Goal: Register for event/course

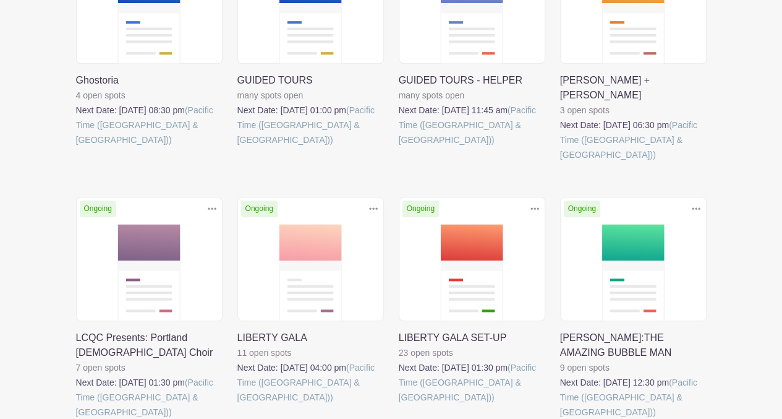
scroll to position [561, 0]
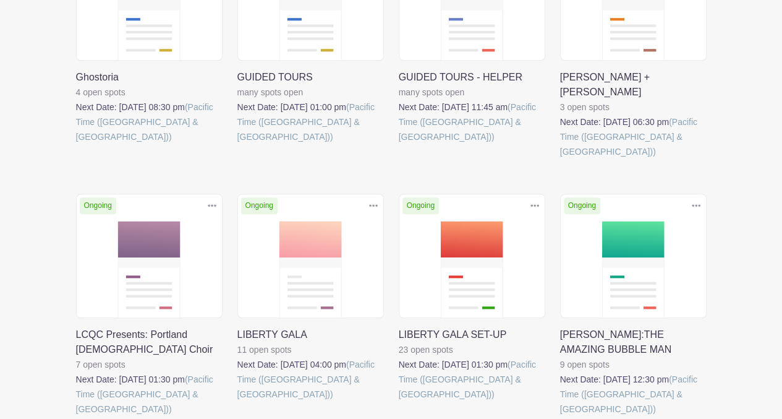
click at [238, 401] on link at bounding box center [238, 401] width 0 height 0
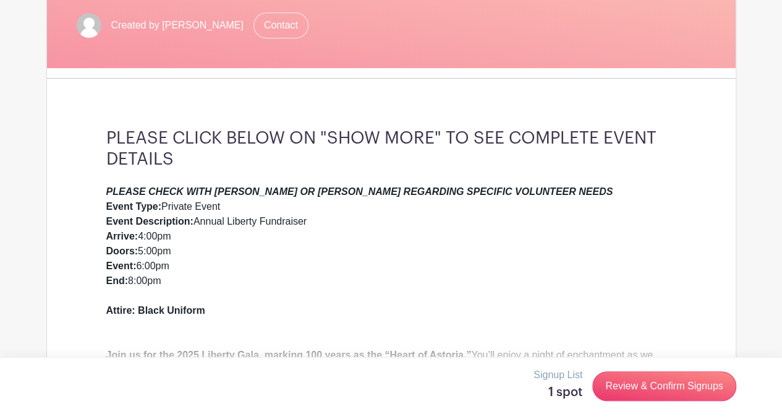
scroll to position [288, 0]
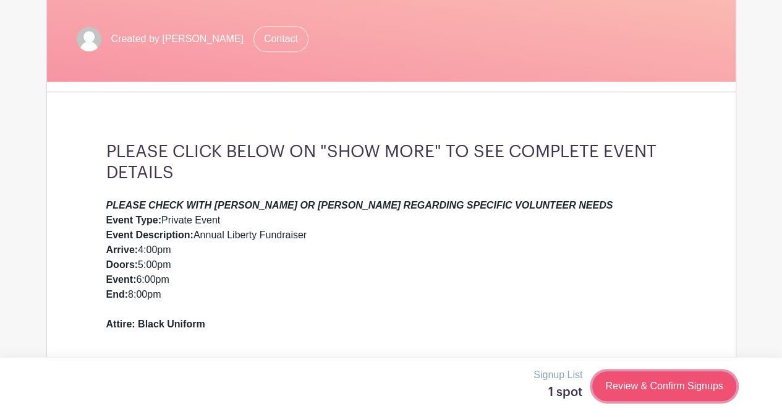
click at [610, 388] on link "Review & Confirm Signups" at bounding box center [665, 386] width 144 height 30
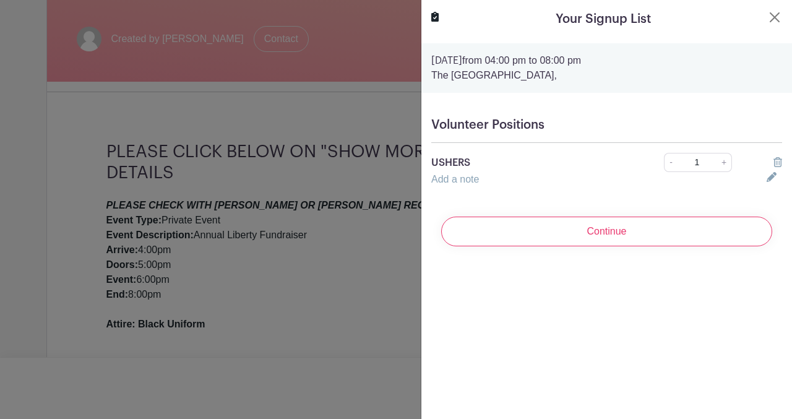
click at [773, 160] on icon at bounding box center [777, 162] width 9 height 10
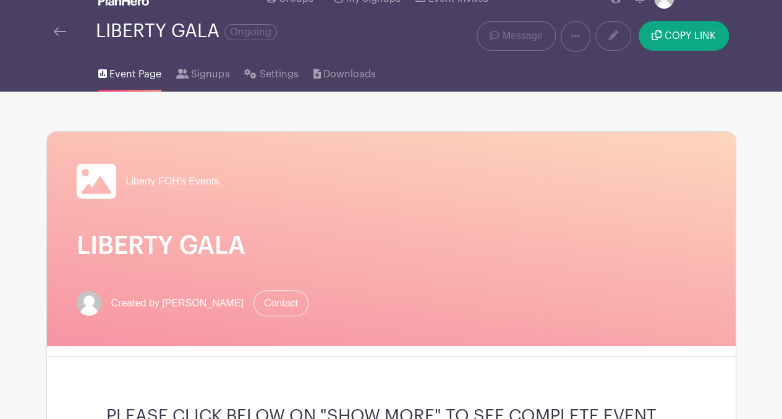
scroll to position [0, 0]
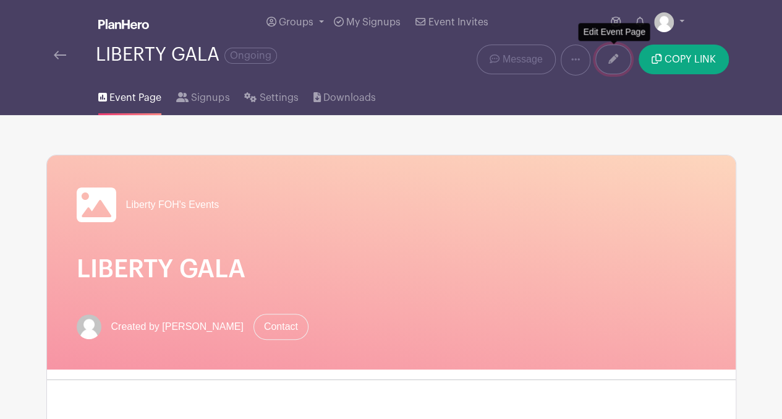
click at [622, 64] on link at bounding box center [614, 60] width 36 height 30
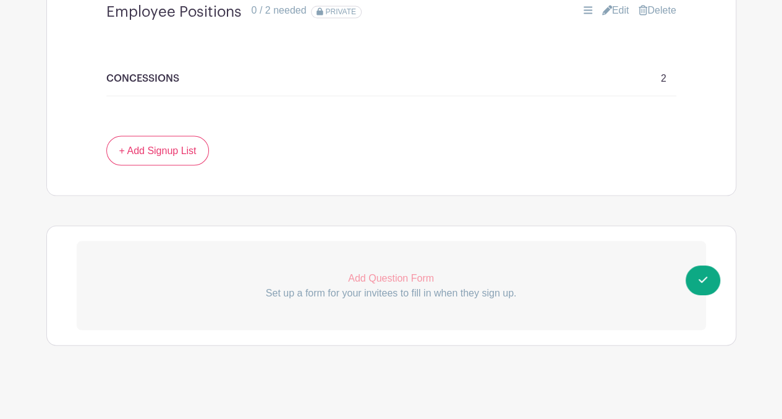
scroll to position [1059, 0]
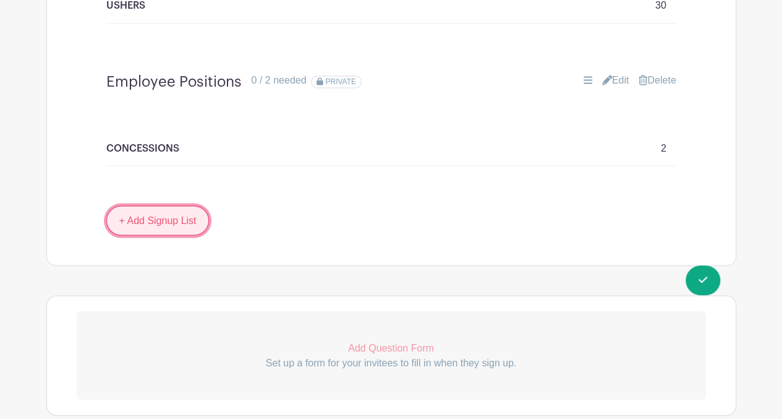
click at [176, 222] on link "+ Add Signup List" at bounding box center [157, 220] width 103 height 30
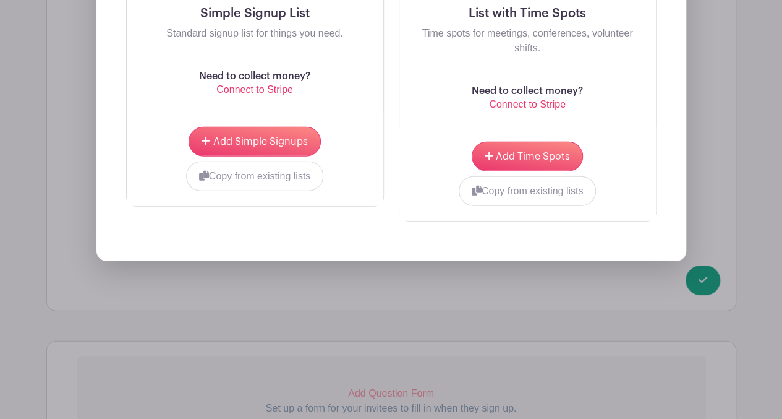
scroll to position [1490, 0]
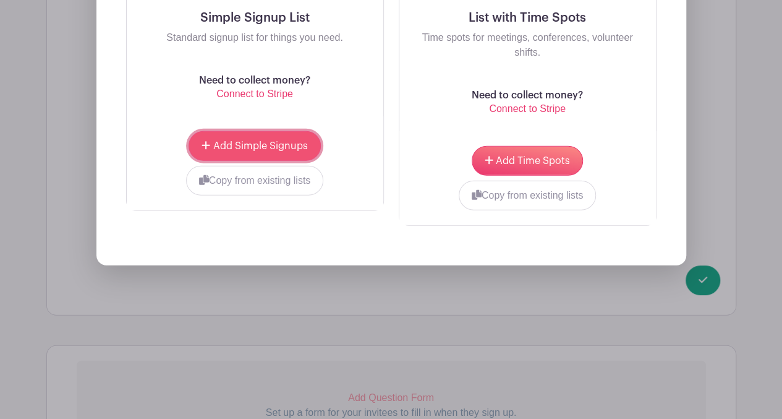
click at [251, 141] on span "Add Simple Signups" at bounding box center [260, 146] width 95 height 10
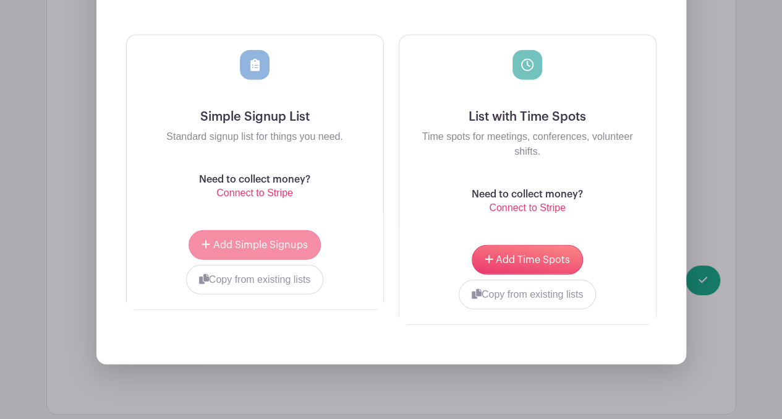
scroll to position [1589, 0]
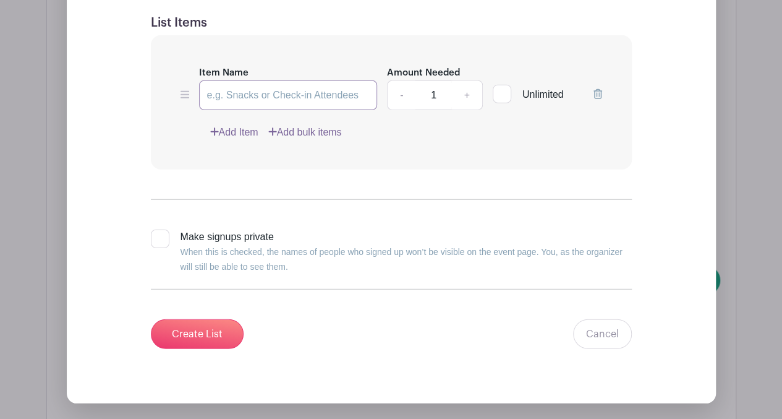
click at [244, 88] on input "Item Name" at bounding box center [288, 95] width 179 height 30
click at [223, 94] on input "Resistratioj" at bounding box center [288, 95] width 179 height 30
drag, startPoint x: 272, startPoint y: 93, endPoint x: 165, endPoint y: 100, distance: 107.9
click at [165, 100] on div "Item Name Registratioj Amount Needed - 1 + Unlimited Add Item Add bulk items" at bounding box center [391, 102] width 481 height 134
type input "Registration"
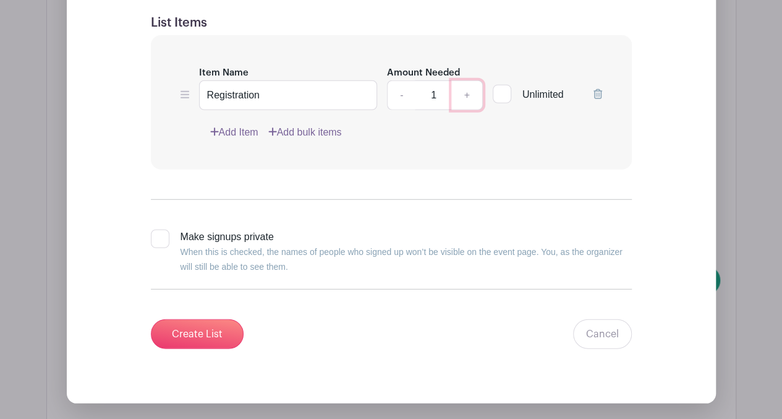
click at [470, 91] on link "+" at bounding box center [467, 95] width 31 height 30
type input "2"
click at [158, 235] on div at bounding box center [160, 238] width 19 height 19
click at [158, 235] on input "Make signups private When this is checked, the names of people who signed up wo…" at bounding box center [155, 233] width 8 height 8
checkbox input "true"
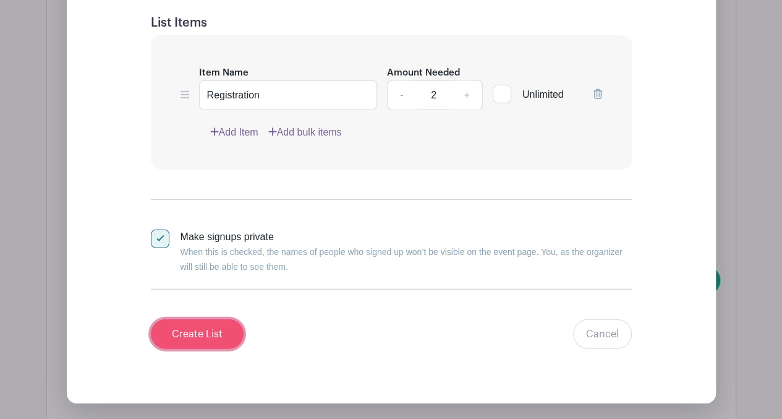
click at [212, 330] on input "Create List" at bounding box center [197, 334] width 93 height 30
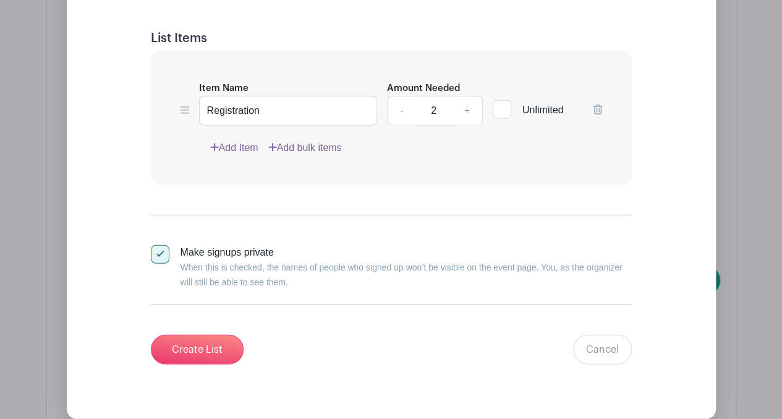
scroll to position [1543, 0]
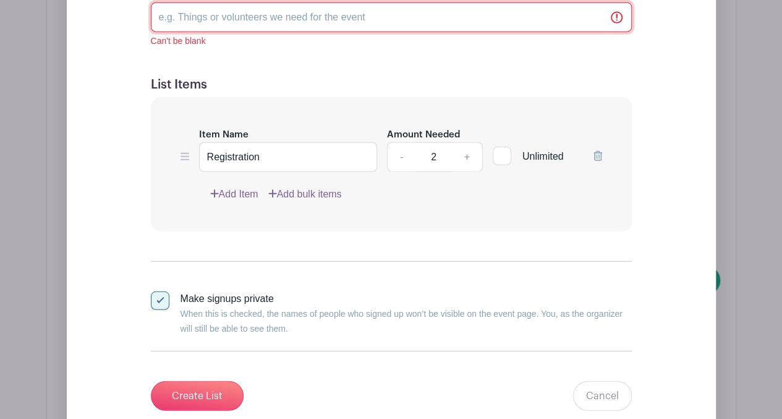
click at [343, 10] on input "List Name" at bounding box center [391, 17] width 481 height 30
type input "Volunteer Positions"
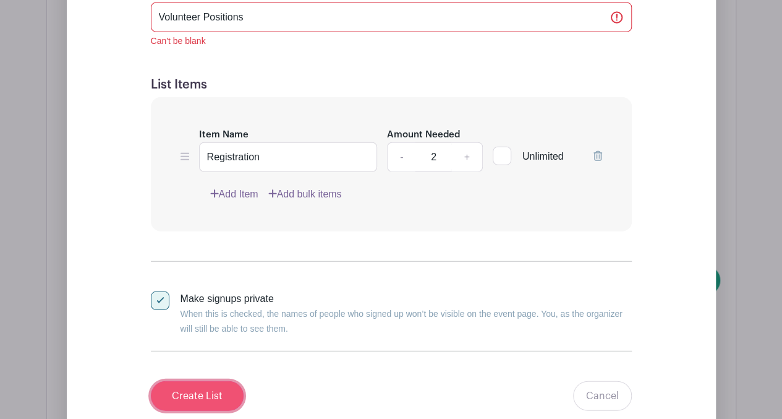
click at [198, 383] on input "Create List" at bounding box center [197, 396] width 93 height 30
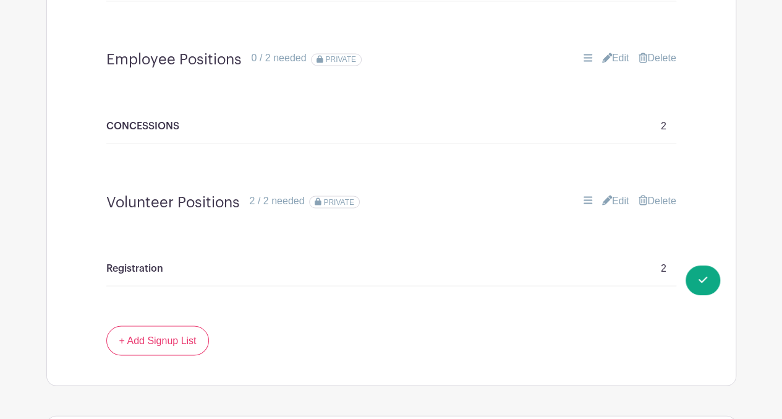
scroll to position [1097, 0]
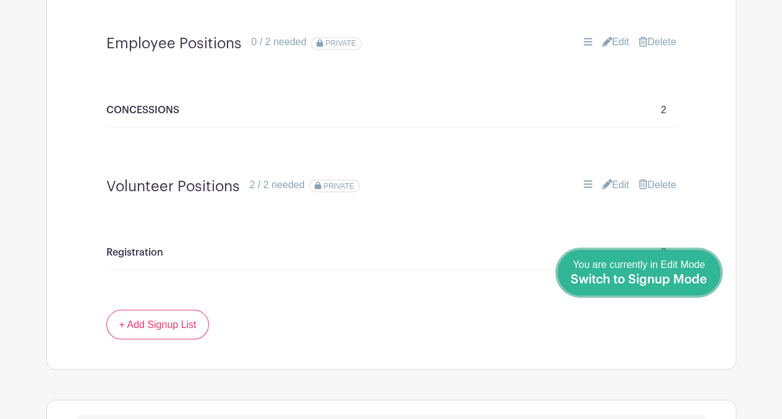
click at [701, 270] on div "You are currently in Edit Mode Switch to Signup Mode" at bounding box center [639, 272] width 137 height 30
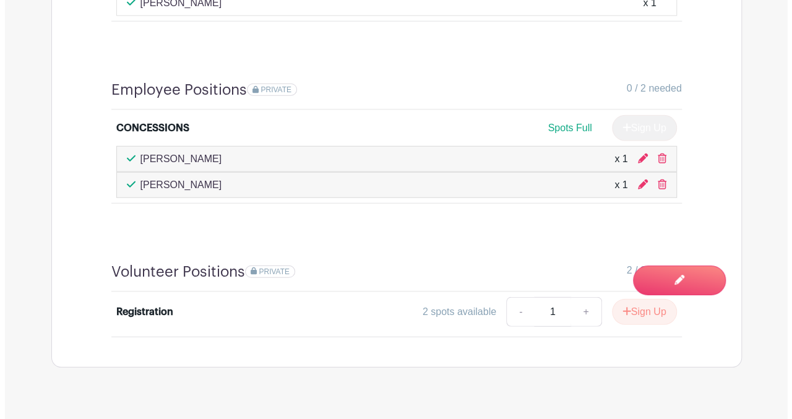
scroll to position [1597, 0]
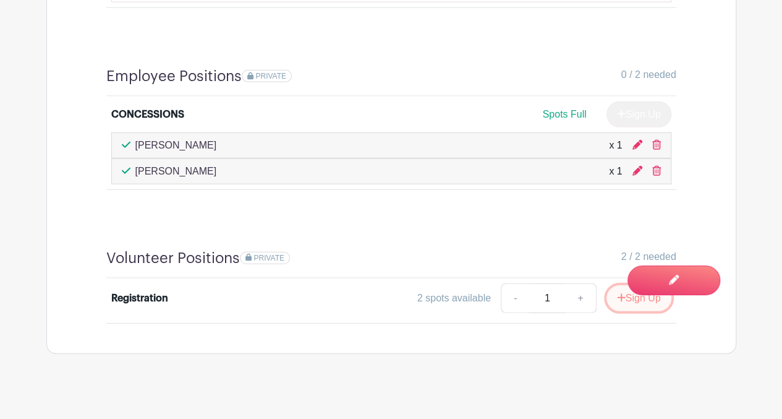
click at [617, 293] on icon "submit" at bounding box center [621, 298] width 9 height 10
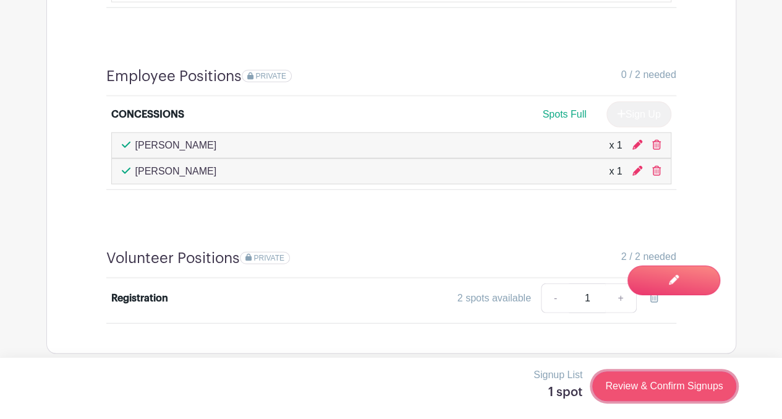
click at [628, 385] on link "Review & Confirm Signups" at bounding box center [665, 386] width 144 height 30
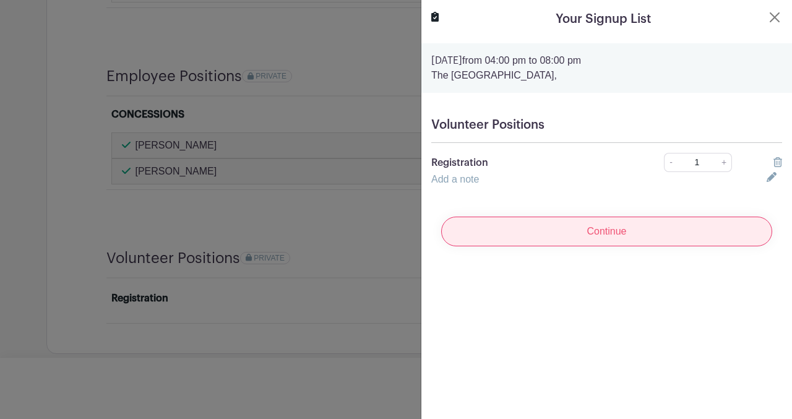
click at [565, 239] on input "Continue" at bounding box center [606, 231] width 331 height 30
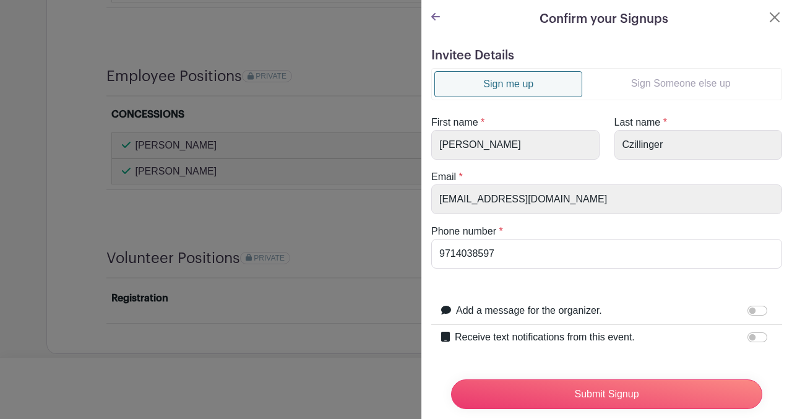
click at [657, 84] on link "Sign Someone else up" at bounding box center [680, 83] width 197 height 25
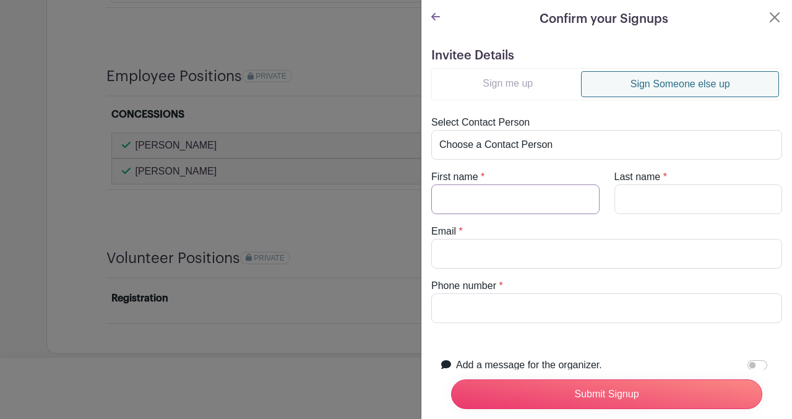
click at [458, 194] on input "First name" at bounding box center [515, 199] width 168 height 30
drag, startPoint x: 468, startPoint y: 199, endPoint x: 409, endPoint y: 197, distance: 58.8
click at [409, 384] on div "Signup List 1 spot Review & Confirm Signups Confirm your Signups Invitee Detail…" at bounding box center [391, 384] width 690 height 0
type input "[PERSON_NAME]"
click at [637, 194] on input "Last name" at bounding box center [698, 199] width 168 height 30
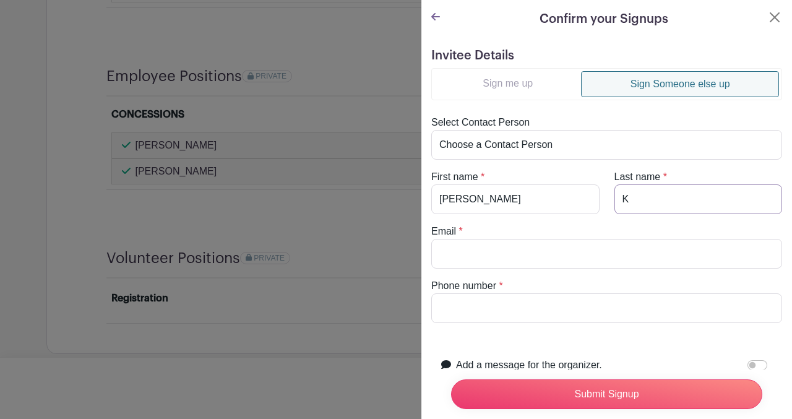
type input "[PERSON_NAME]"
click at [466, 243] on input "Email" at bounding box center [606, 254] width 351 height 30
paste input "[EMAIL_ADDRESS][DOMAIN_NAME]"
type input "[EMAIL_ADDRESS][DOMAIN_NAME]"
click at [449, 294] on input "Phone number" at bounding box center [606, 308] width 351 height 30
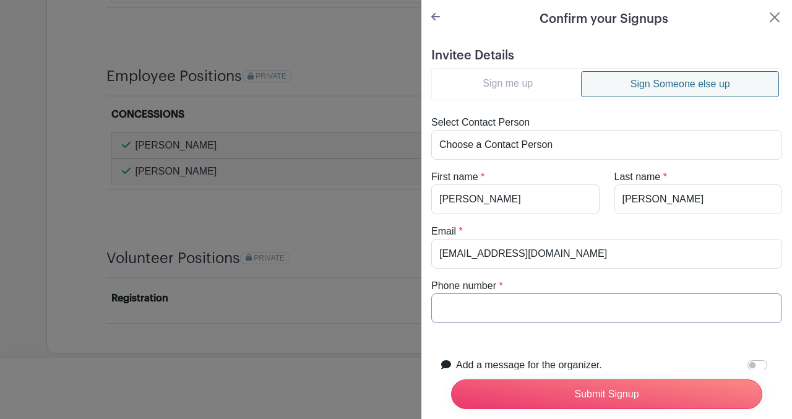
paste input "[PHONE_NUMBER]"
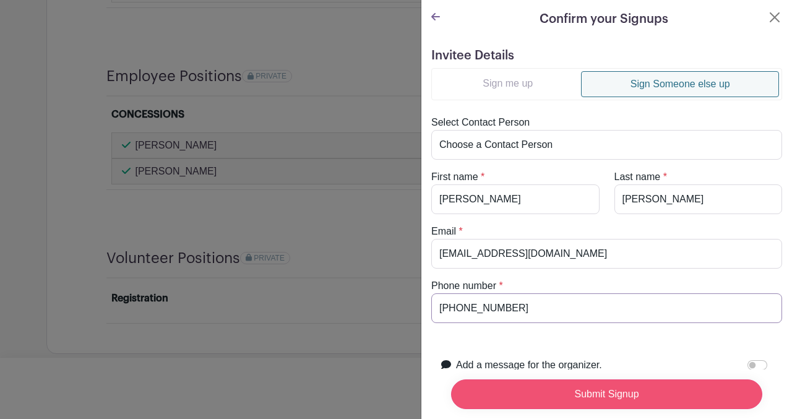
type input "[PHONE_NUMBER]"
click at [542, 392] on input "Submit Signup" at bounding box center [606, 394] width 311 height 30
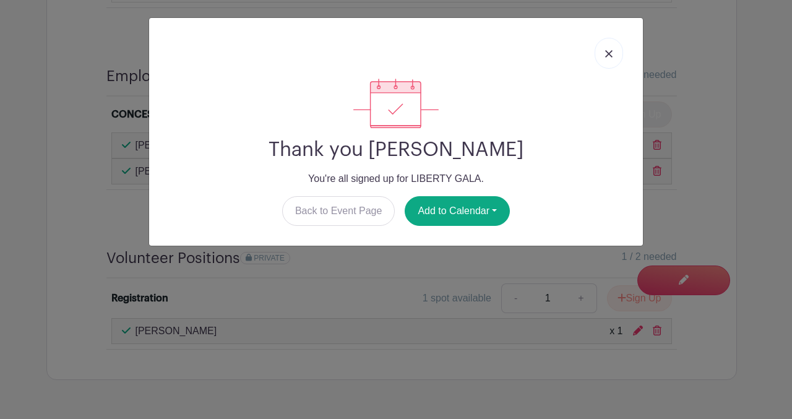
click at [608, 50] on img at bounding box center [608, 53] width 7 height 7
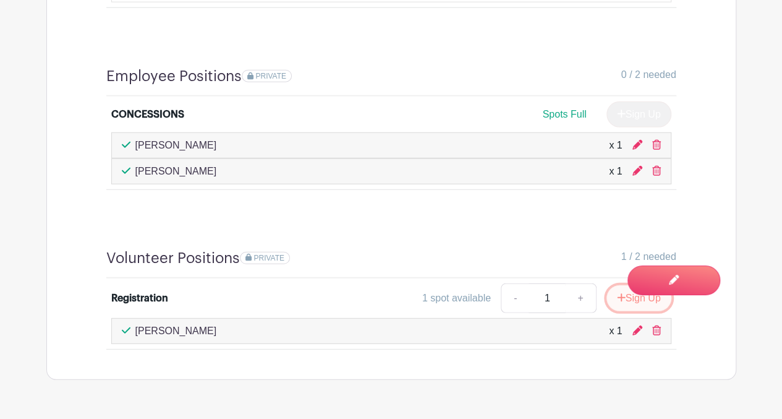
click at [618, 293] on icon "submit" at bounding box center [621, 298] width 9 height 10
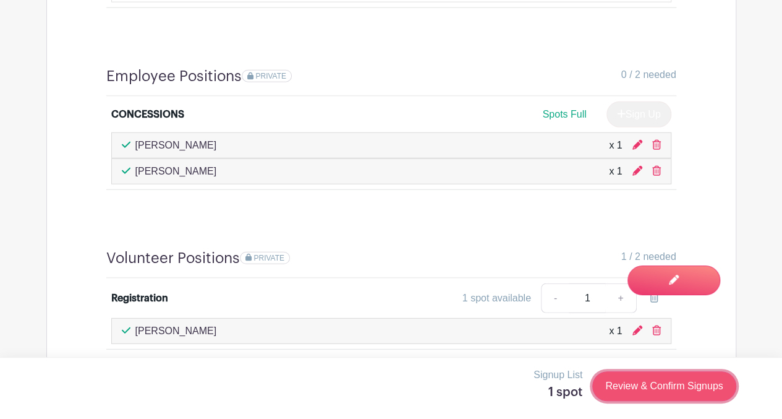
click at [644, 382] on link "Review & Confirm Signups" at bounding box center [665, 386] width 144 height 30
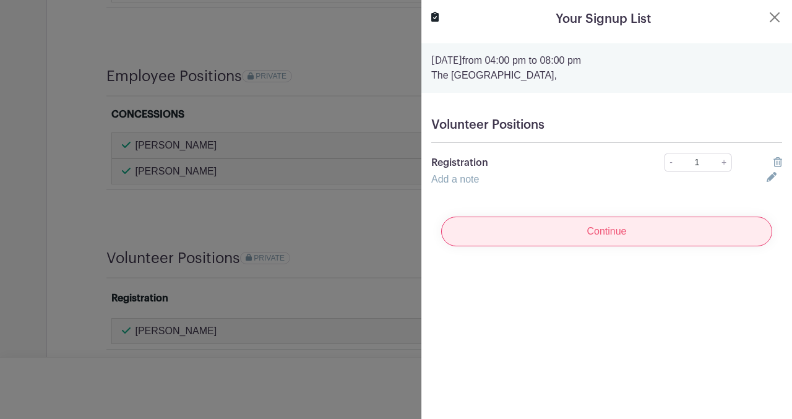
click at [572, 241] on input "Continue" at bounding box center [606, 231] width 331 height 30
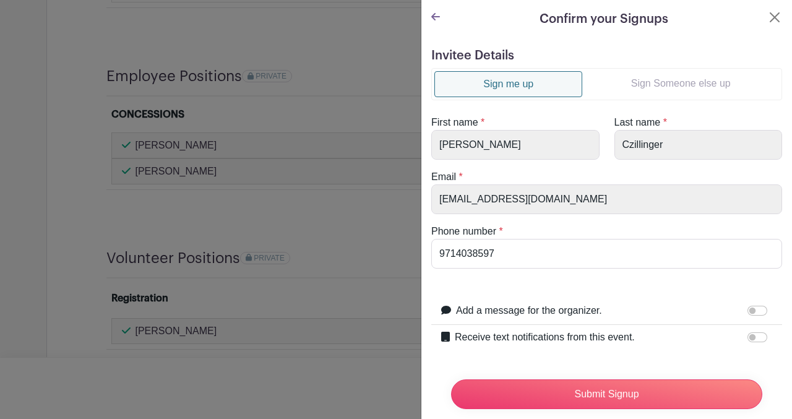
click at [667, 71] on link "Sign Someone else up" at bounding box center [680, 83] width 197 height 25
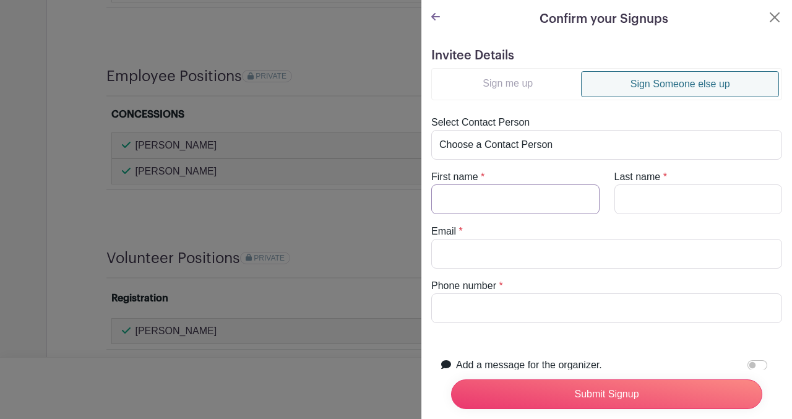
click at [452, 195] on input "First name" at bounding box center [515, 199] width 168 height 30
type input "[PERSON_NAME]"
click at [638, 197] on input "Last name" at bounding box center [698, 199] width 168 height 30
type input "Heath"
click at [474, 252] on input "Email" at bounding box center [606, 254] width 351 height 30
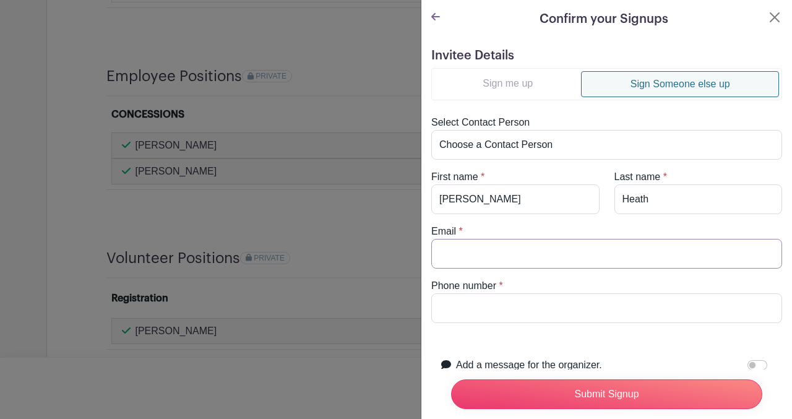
paste input "[EMAIL_ADDRESS][DOMAIN_NAME]"
type input "[EMAIL_ADDRESS][DOMAIN_NAME]"
click at [442, 316] on input "Phone number" at bounding box center [606, 308] width 351 height 30
paste input "[PHONE_NUMBER]"
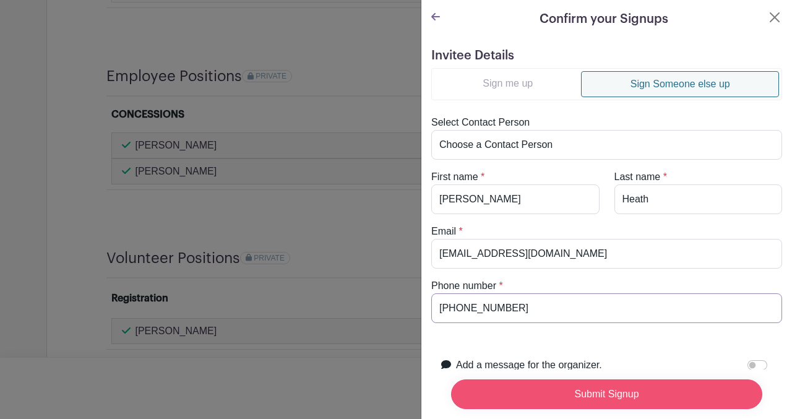
type input "[PHONE_NUMBER]"
click at [526, 379] on input "Submit Signup" at bounding box center [606, 394] width 311 height 30
